Goal: Task Accomplishment & Management: Manage account settings

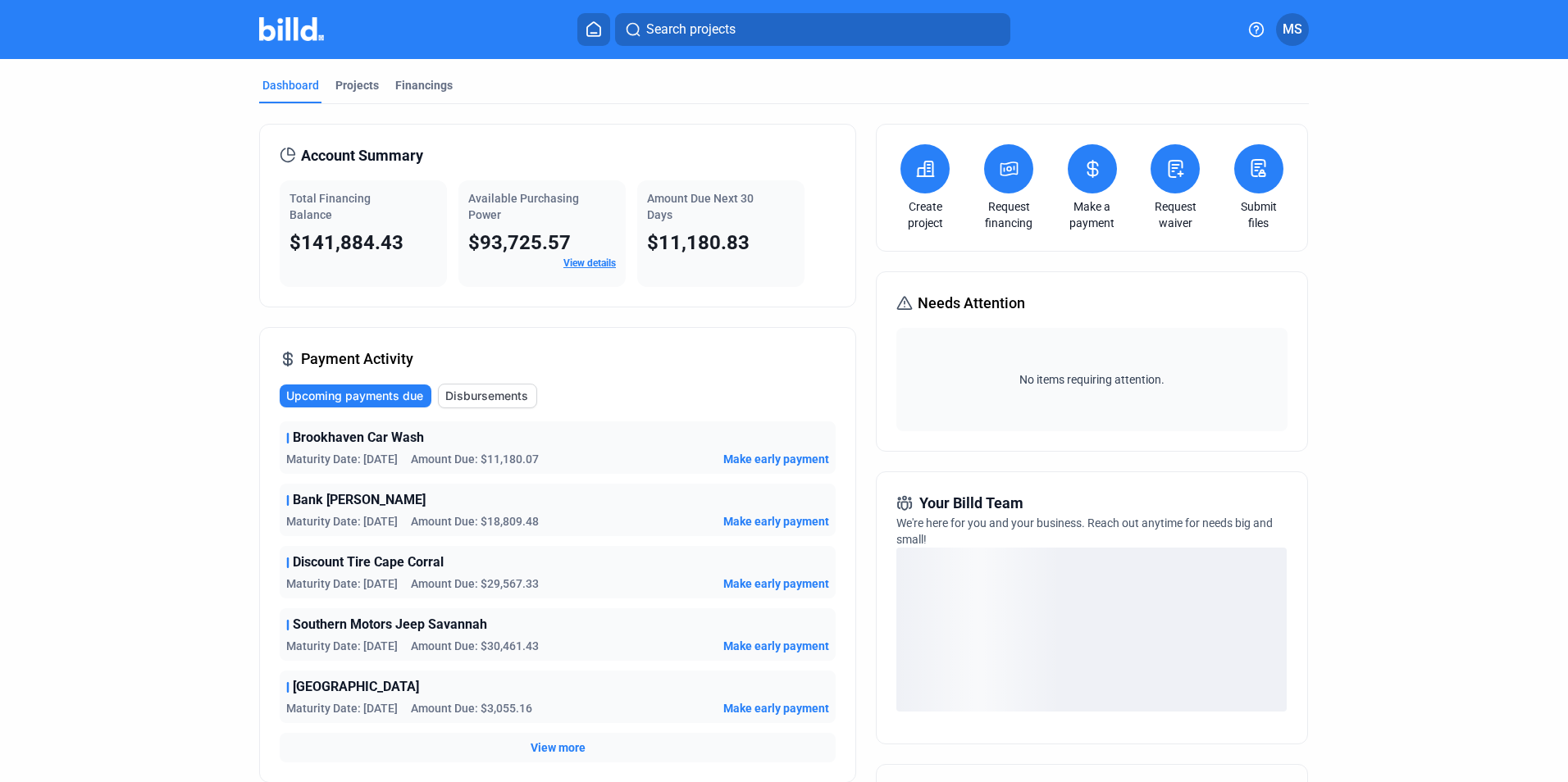
click at [1105, 172] on button at bounding box center [1092, 169] width 49 height 49
